Goal: Task Accomplishment & Management: Manage account settings

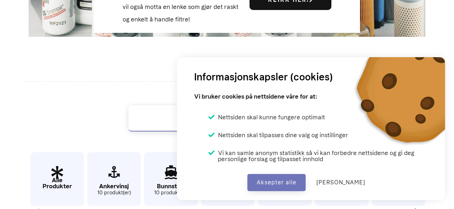
scroll to position [263, 0]
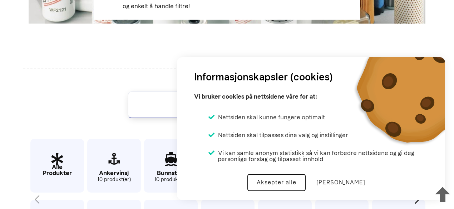
click at [266, 177] on button "Aksepter alle" at bounding box center [276, 182] width 58 height 17
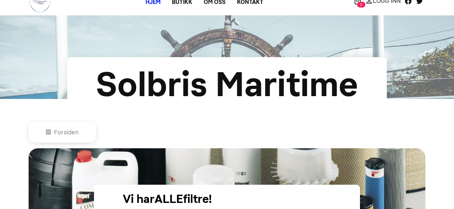
scroll to position [0, 0]
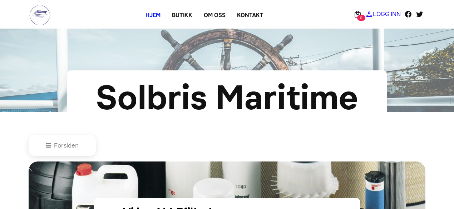
click at [387, 14] on p "Logg Inn" at bounding box center [387, 14] width 28 height 0
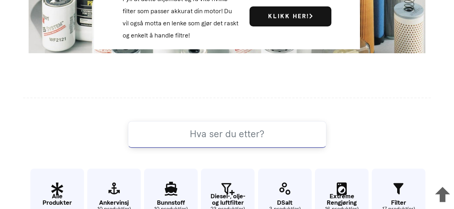
scroll to position [288, 0]
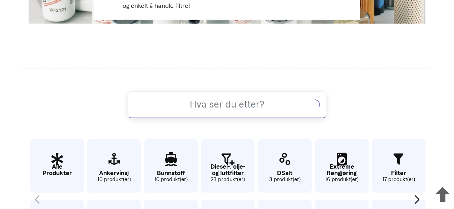
click at [77, 77] on div at bounding box center [226, 93] width 407 height 50
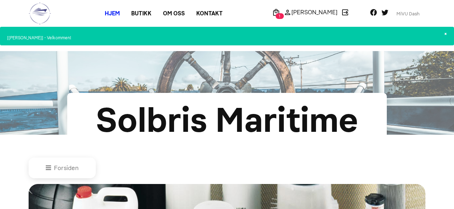
scroll to position [0, 0]
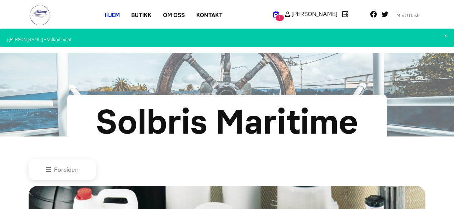
click at [284, 19] on span "1" at bounding box center [279, 18] width 8 height 6
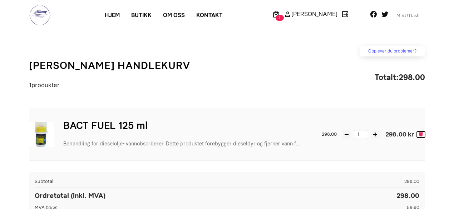
click at [420, 133] on icon at bounding box center [421, 134] width 4 height 5
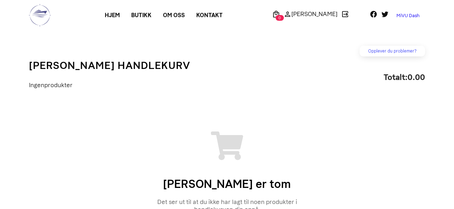
click at [411, 15] on link "MiVU Dash" at bounding box center [407, 15] width 35 height 11
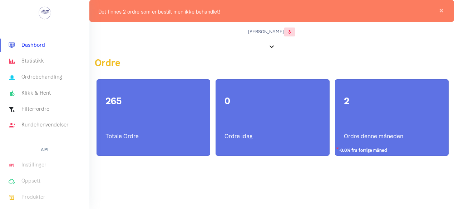
click at [31, 195] on li "Produkter" at bounding box center [44, 197] width 89 height 16
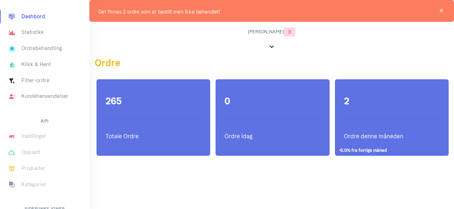
drag, startPoint x: 20, startPoint y: 164, endPoint x: 25, endPoint y: 168, distance: 6.1
click at [25, 168] on li "Produkter" at bounding box center [44, 168] width 89 height 16
click at [441, 8] on span "×" at bounding box center [441, 10] width 7 height 7
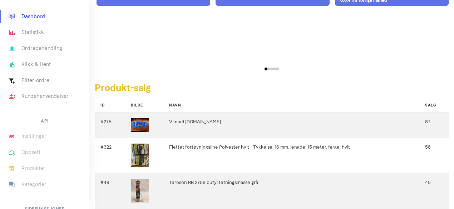
click at [79, 178] on li "Kategorier" at bounding box center [44, 184] width 89 height 16
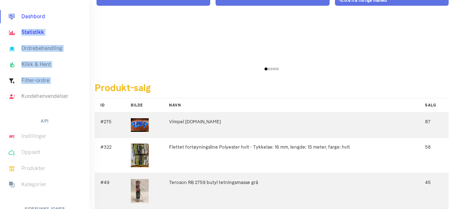
drag, startPoint x: 0, startPoint y: 106, endPoint x: 18, endPoint y: 28, distance: 80.8
click at [18, 28] on ul "Dashbord Statistikk Ordrebehandling Klikk & Hent Filter-ordre Kundehenvendelser…" at bounding box center [44, 169] width 89 height 320
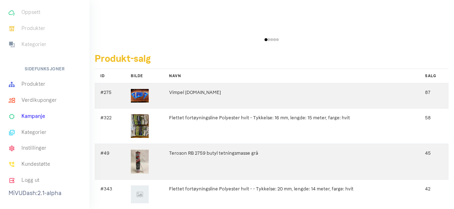
scroll to position [162, 0]
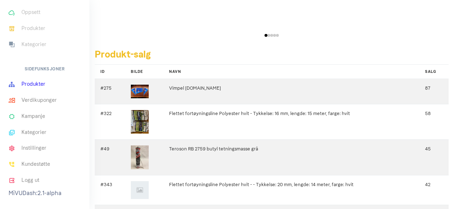
click at [40, 83] on link "Produkter" at bounding box center [44, 84] width 89 height 16
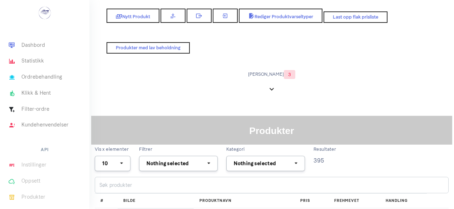
select select
click at [139, 184] on input "search" at bounding box center [272, 185] width 354 height 16
click at [170, 184] on input "bact" at bounding box center [272, 185] width 354 height 16
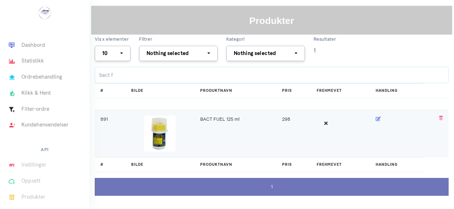
scroll to position [110, 0]
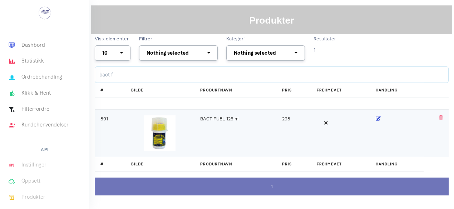
type input "bact f"
click at [376, 120] on icon at bounding box center [377, 118] width 5 height 5
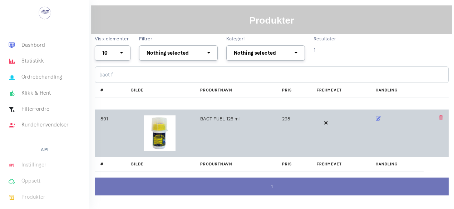
click at [101, 12] on div "Produkter" at bounding box center [271, 19] width 361 height 29
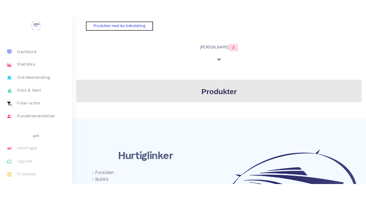
scroll to position [0, 0]
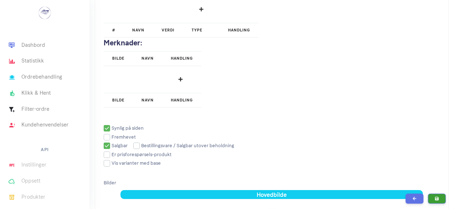
scroll to position [1016, 0]
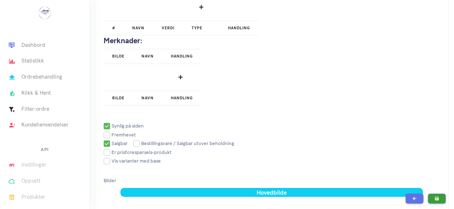
click at [107, 124] on input "checkbox" at bounding box center [124, 126] width 40 height 5
checkbox input "false"
click at [107, 142] on input "checkbox" at bounding box center [116, 143] width 24 height 5
checkbox input "false"
click at [435, 196] on icon "submit" at bounding box center [437, 198] width 4 height 4
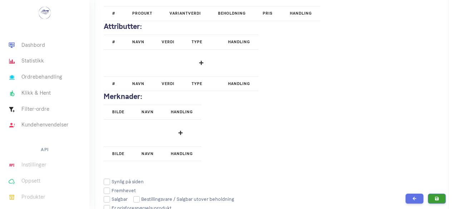
scroll to position [959, 0]
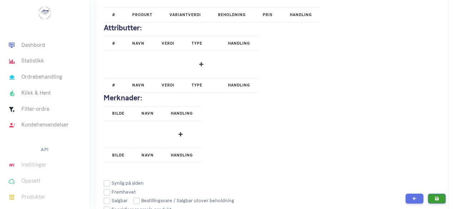
click at [310, 99] on h2 "Merknader:" at bounding box center [272, 98] width 336 height 11
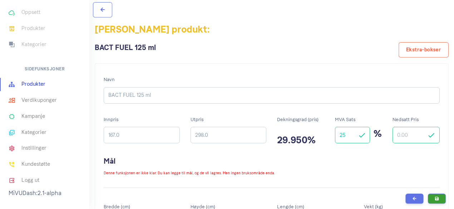
scroll to position [0, 0]
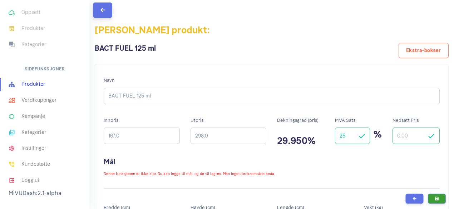
click at [101, 12] on icon at bounding box center [102, 10] width 4 height 5
